Goal: Information Seeking & Learning: Learn about a topic

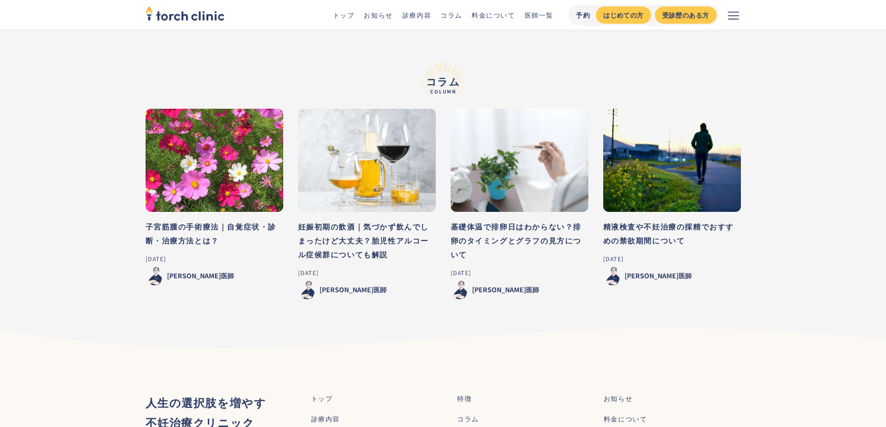
scroll to position [4178, 0]
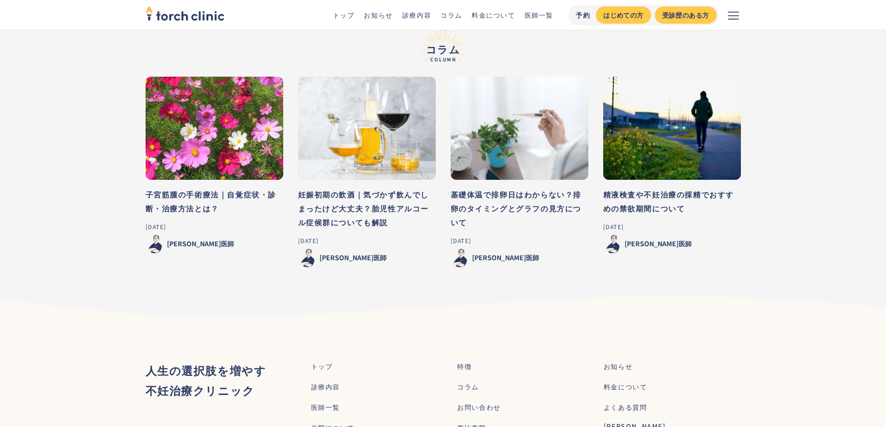
click at [623, 382] on div "料金について" at bounding box center [626, 387] width 44 height 10
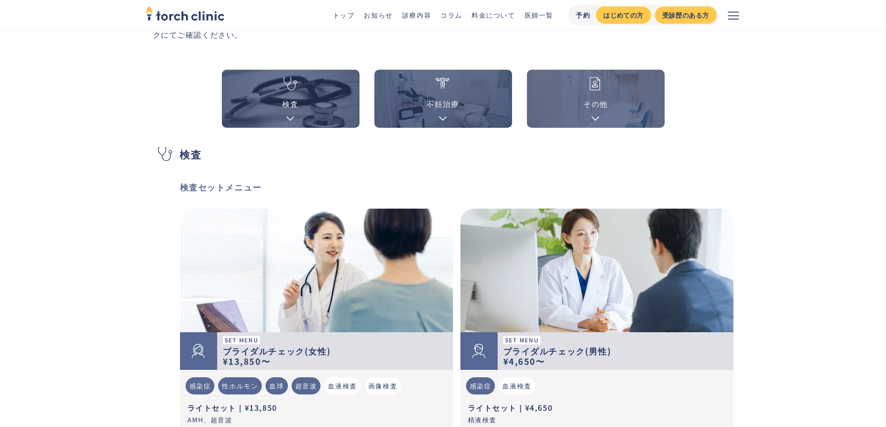
scroll to position [99, 0]
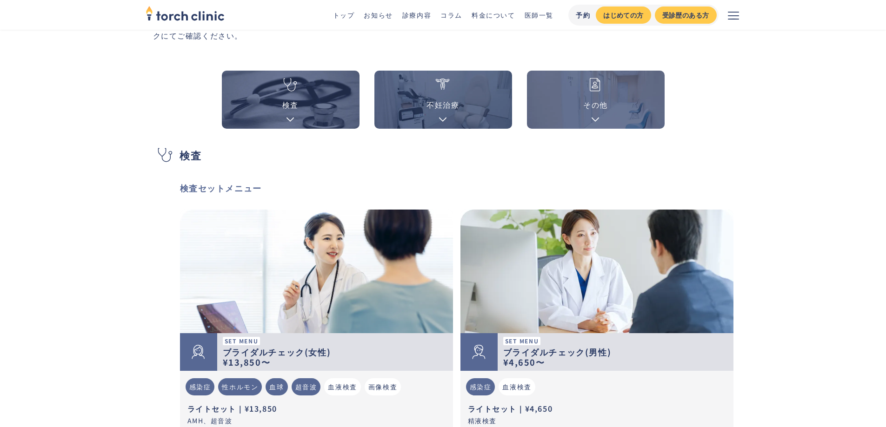
click at [313, 113] on link "検査" at bounding box center [291, 100] width 138 height 58
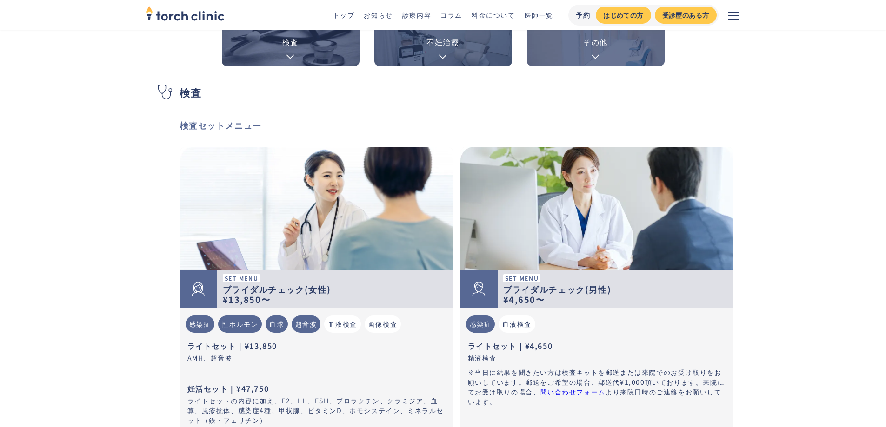
scroll to position [59, 0]
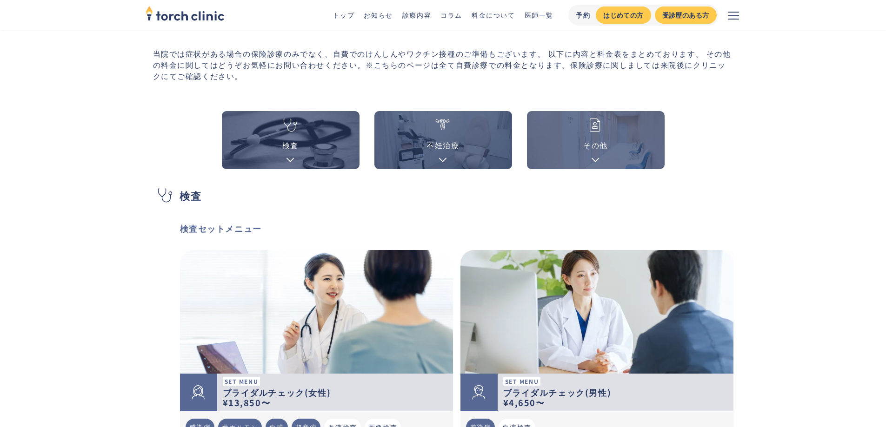
click at [461, 145] on link "不妊治療" at bounding box center [443, 140] width 138 height 58
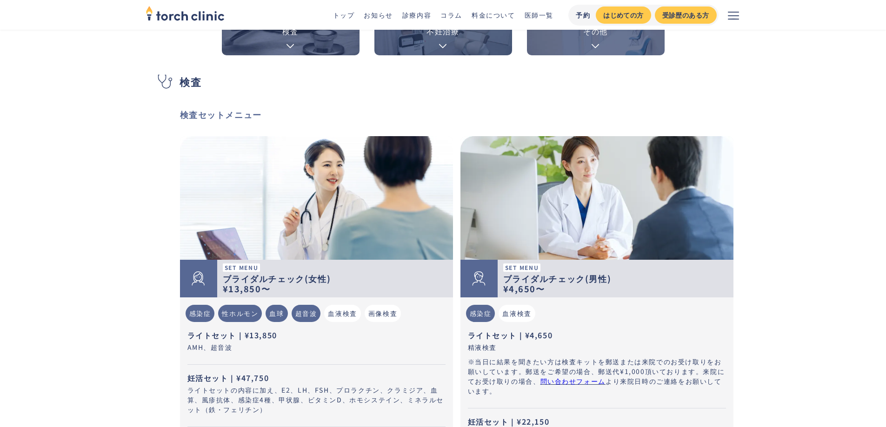
scroll to position [152, 0]
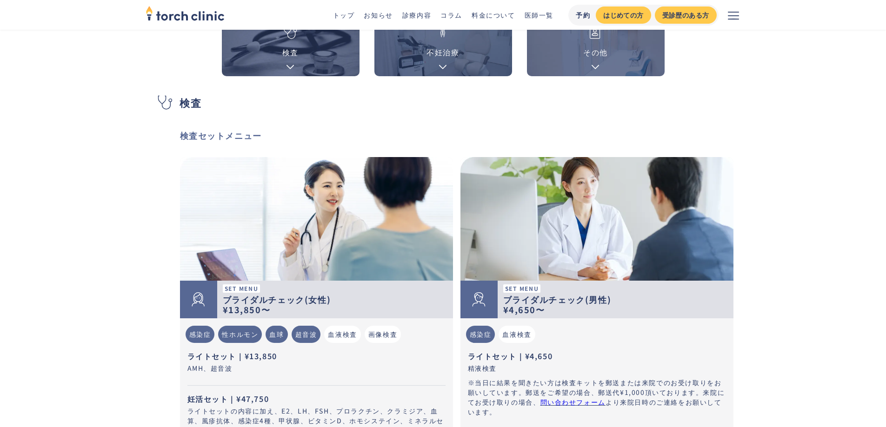
scroll to position [99, 0]
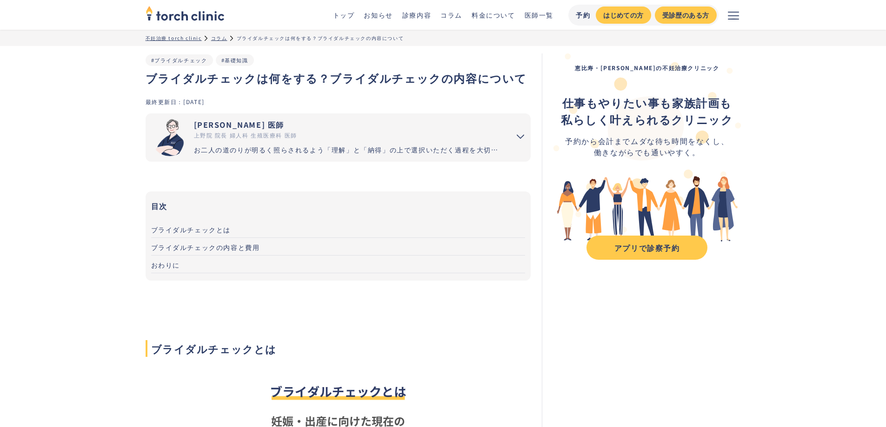
click at [213, 16] on img "home" at bounding box center [185, 13] width 79 height 20
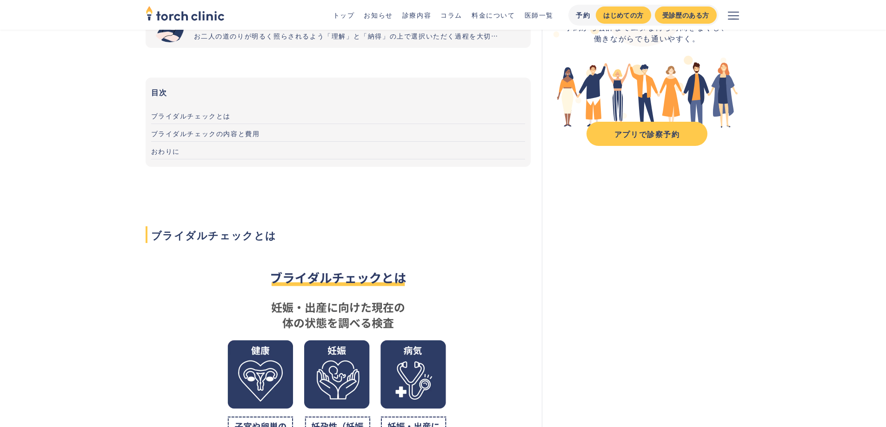
scroll to position [99, 0]
